Goal: Navigation & Orientation: Go to known website

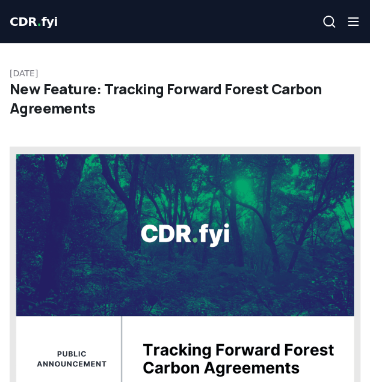
click at [29, 17] on span "CDR . fyi" at bounding box center [34, 21] width 48 height 14
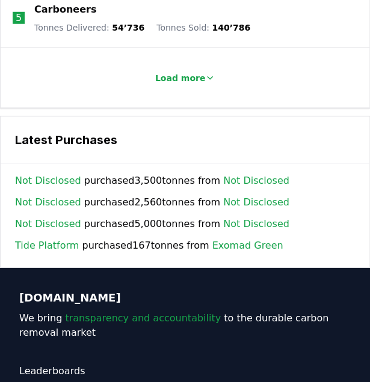
scroll to position [1911, 0]
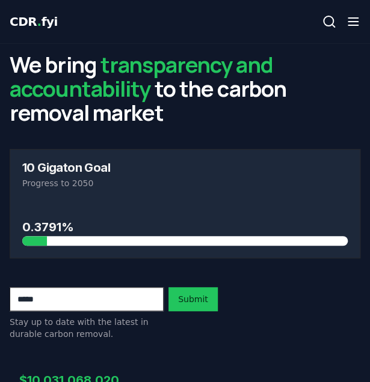
click at [318, 23] on button "Search" at bounding box center [329, 22] width 24 height 24
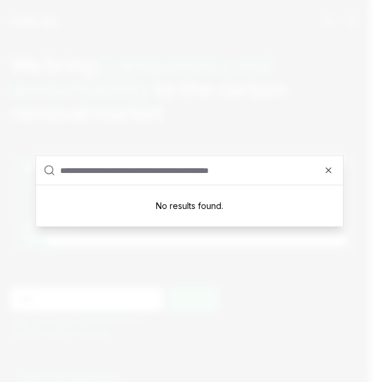
click at [268, 146] on div at bounding box center [189, 191] width 379 height 382
